Goal: Task Accomplishment & Management: Complete application form

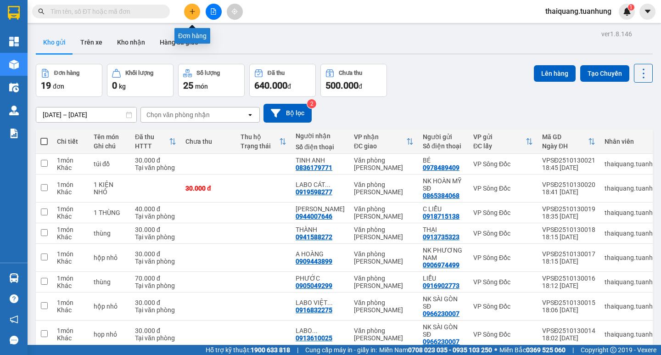
click at [191, 12] on icon "plus" at bounding box center [192, 11] width 6 height 6
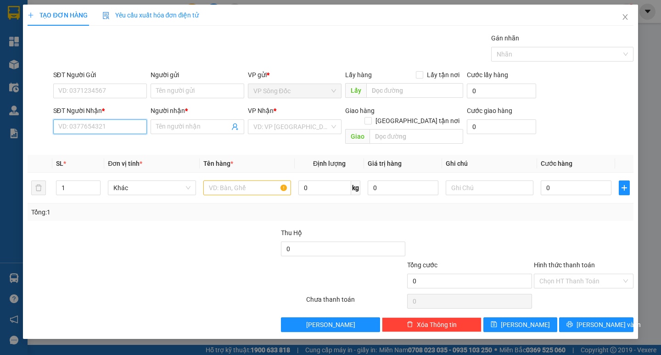
click at [111, 129] on input "SĐT Người Nhận *" at bounding box center [100, 126] width 94 height 15
drag, startPoint x: 128, startPoint y: 123, endPoint x: 465, endPoint y: 21, distance: 352.4
click at [129, 123] on input "SĐT Người Nhận *" at bounding box center [100, 126] width 94 height 15
type input "0816035832"
click at [108, 145] on div "0816035832 - [PERSON_NAME]" at bounding box center [104, 145] width 90 height 10
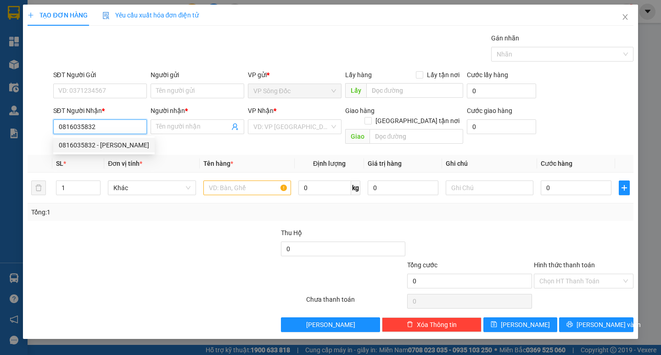
type input "[PERSON_NAME]"
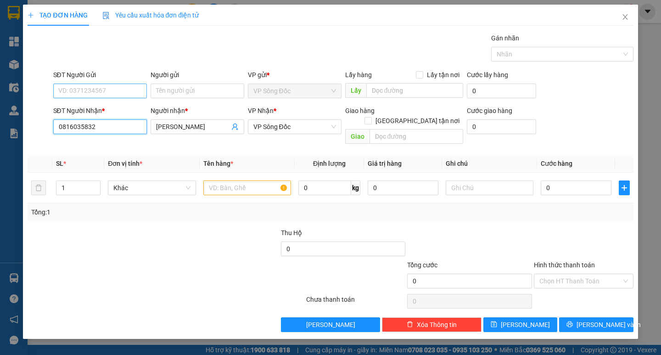
type input "0816035832"
click at [134, 96] on input "SĐT Người Gửi" at bounding box center [100, 91] width 94 height 15
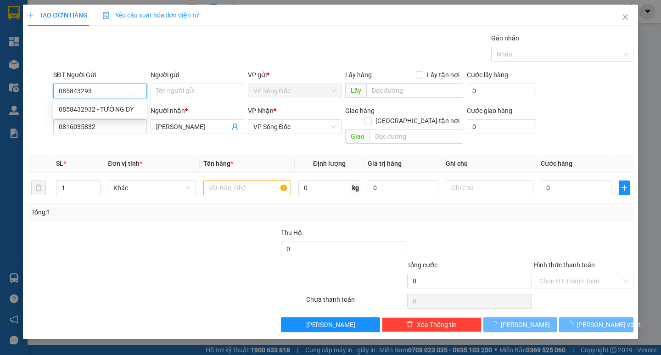
type input "0858432932"
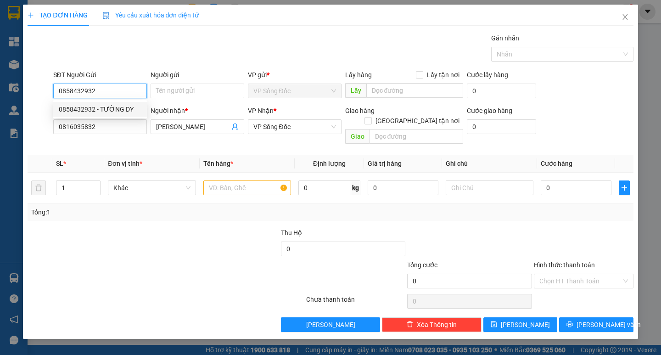
click at [106, 106] on div "0858432932 - TƯỜNG DY" at bounding box center [100, 109] width 83 height 10
type input "TƯỜNG DY"
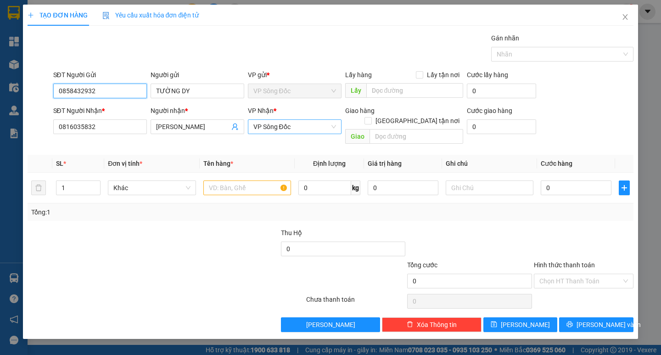
click at [292, 128] on span "VP Sông Đốc" at bounding box center [294, 127] width 83 height 14
type input "0858432932"
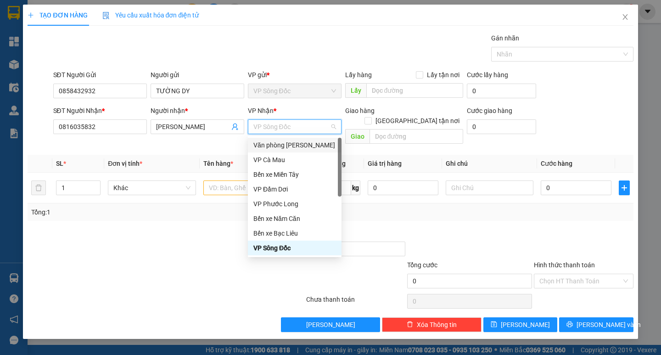
click at [301, 143] on div "Văn phòng [PERSON_NAME]" at bounding box center [294, 145] width 83 height 10
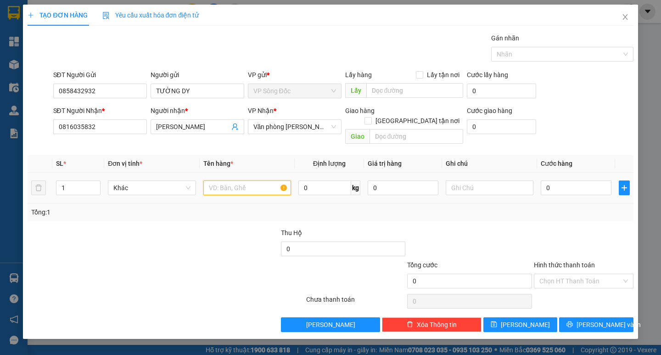
click at [237, 182] on input "text" at bounding box center [247, 187] width 88 height 15
type input "1 THÙNG"
click at [568, 180] on input "0" at bounding box center [576, 187] width 71 height 15
type input "4"
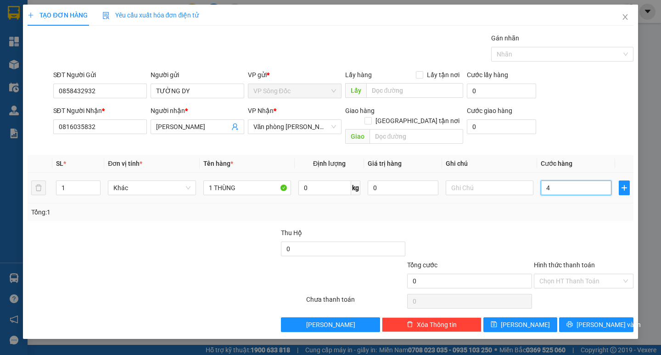
type input "4"
type input "40"
type input "400"
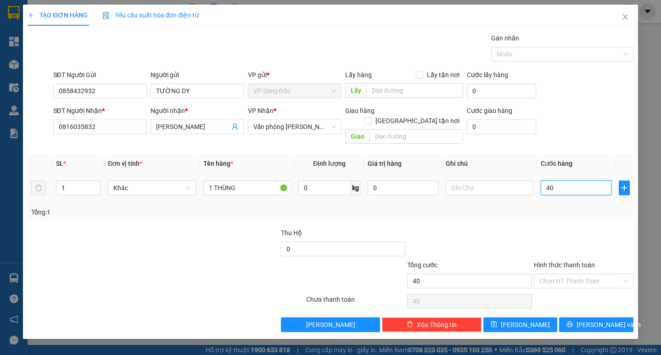
type input "400"
type input "4.000"
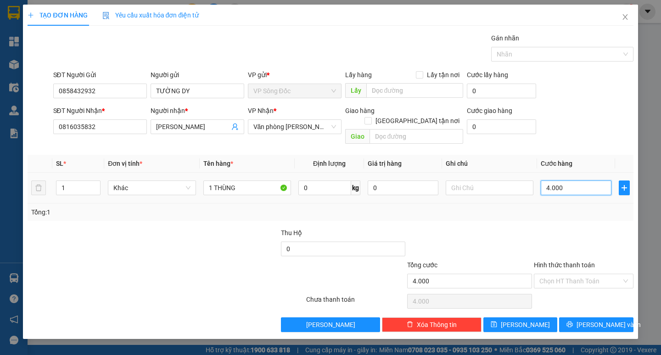
type input "40.000"
click at [570, 274] on input "Hình thức thanh toán" at bounding box center [580, 281] width 82 height 14
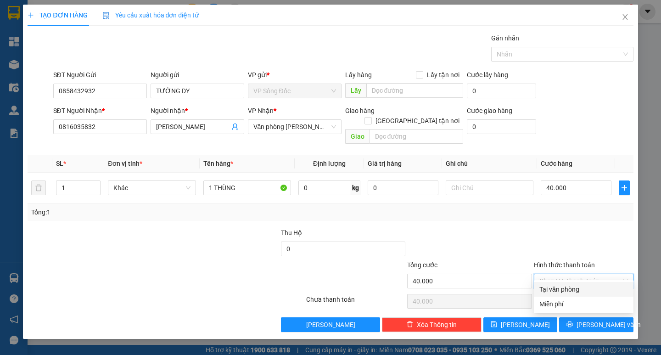
click at [567, 288] on div "Tại văn phòng" at bounding box center [583, 289] width 89 height 10
type input "0"
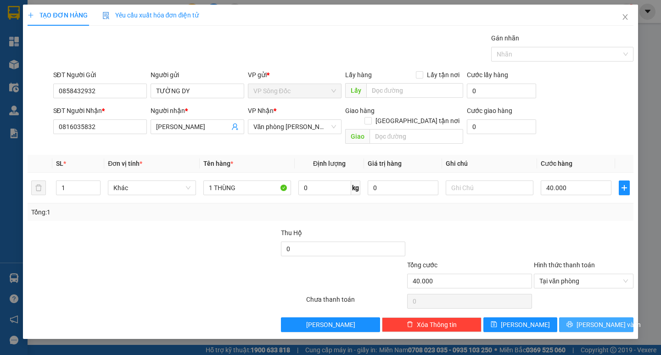
click at [577, 317] on button "[PERSON_NAME] và In" at bounding box center [596, 324] width 74 height 15
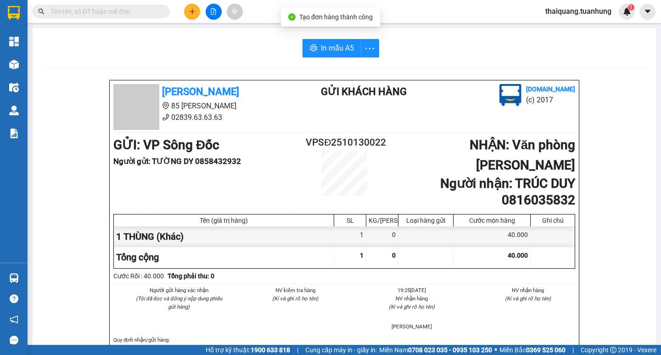
click at [434, 113] on div "[PERSON_NAME] 85 [PERSON_NAME] 02839.63.63.63 Gửi khách hàng [DOMAIN_NAME] (c) …" at bounding box center [344, 107] width 465 height 46
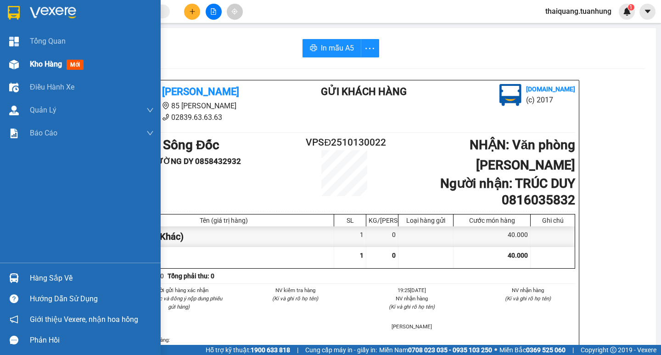
click at [35, 68] on span "Kho hàng" at bounding box center [46, 64] width 32 height 9
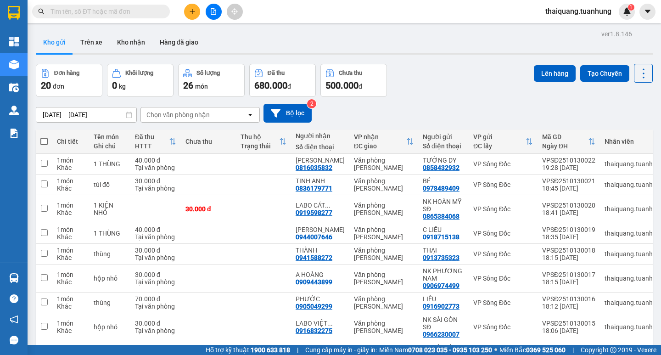
click at [431, 90] on div "Đơn hàng 20 đơn Khối lượng 0 kg Số lượng 26 món Đã thu 680.000 đ Chưa thu 500.0…" at bounding box center [344, 80] width 617 height 33
